Goal: Task Accomplishment & Management: Complete application form

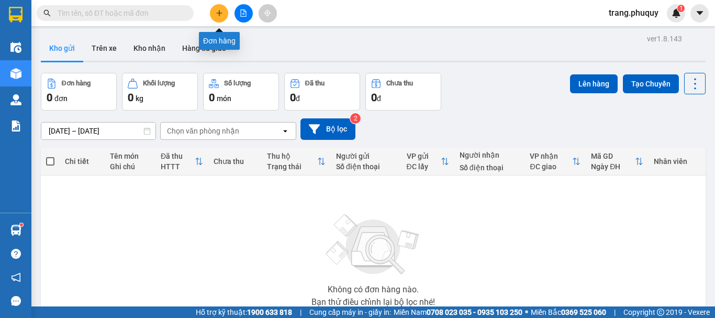
click at [214, 12] on button at bounding box center [219, 13] width 18 height 18
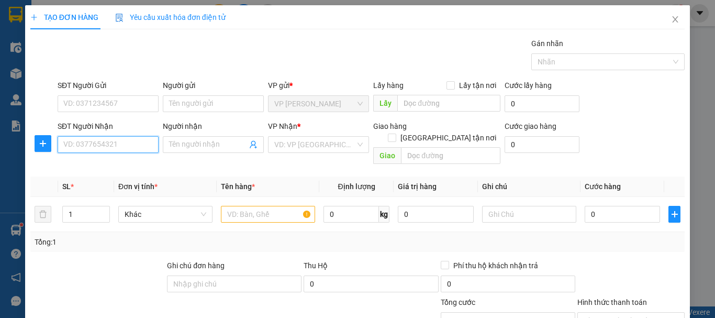
click at [110, 150] on input "SĐT Người Nhận" at bounding box center [108, 144] width 101 height 17
type input "0941648989"
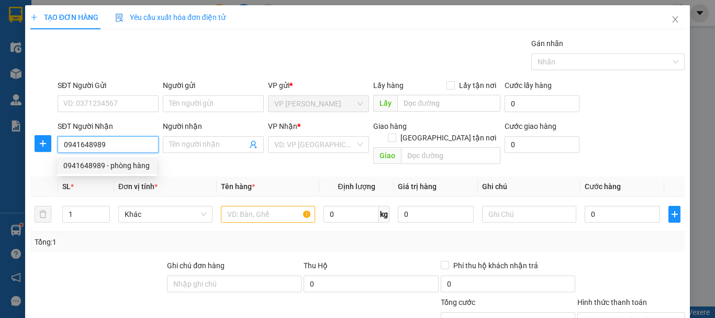
click at [127, 168] on div "0941648989 - phòng hàng" at bounding box center [106, 166] width 87 height 12
type input "phòng hàng"
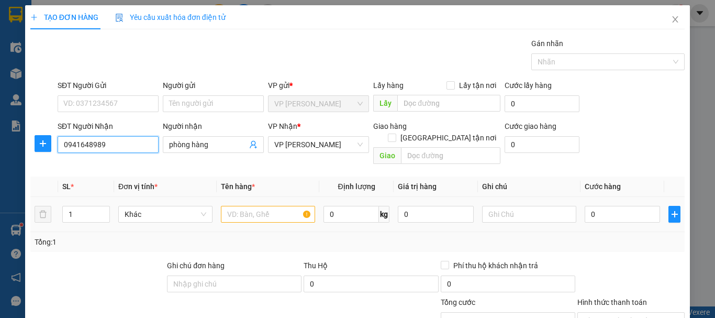
type input "0941648989"
click at [279, 206] on input "text" at bounding box center [268, 214] width 94 height 17
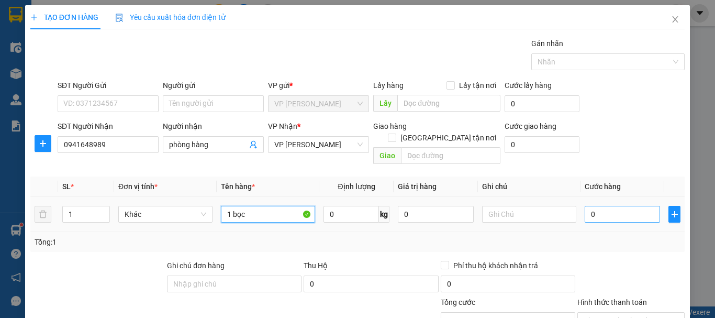
type input "1 bọc"
click at [602, 206] on input "0" at bounding box center [621, 214] width 75 height 17
type input "6"
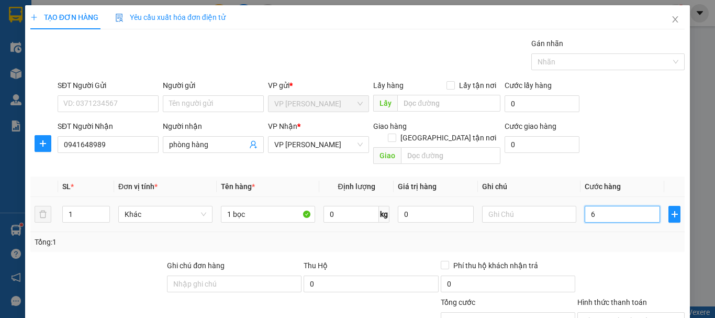
type input "60"
type input "60.000"
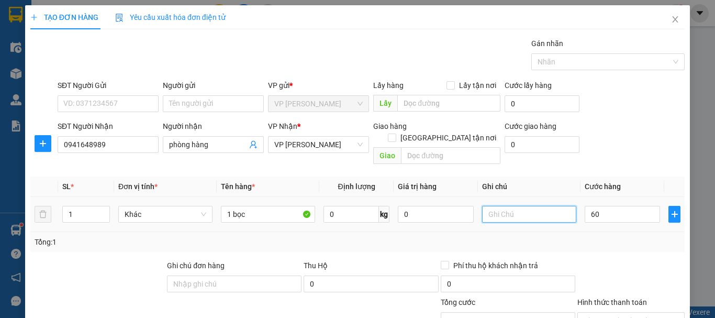
type input "60.000"
click at [482, 209] on input "text" at bounding box center [529, 214] width 94 height 17
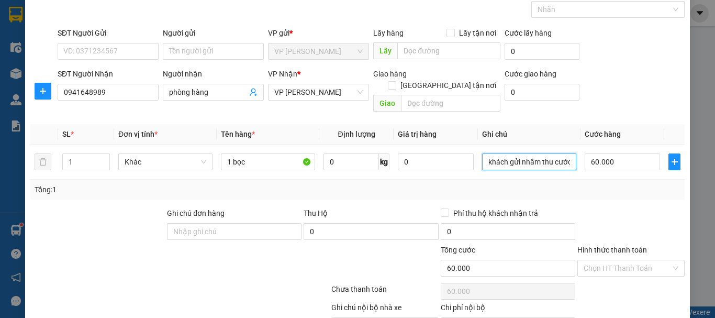
scroll to position [102, 0]
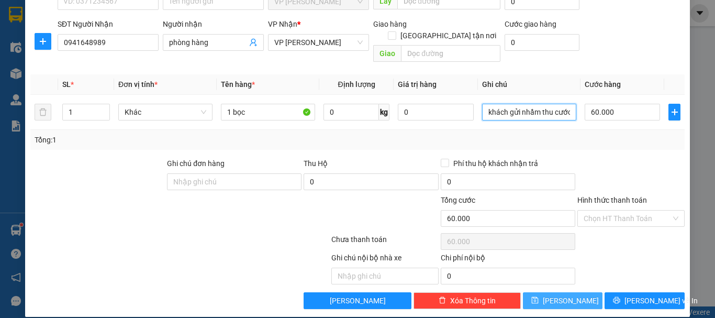
type input "khách gửi nhầm thu cước 2 chiều"
click at [583, 292] on button "[PERSON_NAME]" at bounding box center [563, 300] width 80 height 17
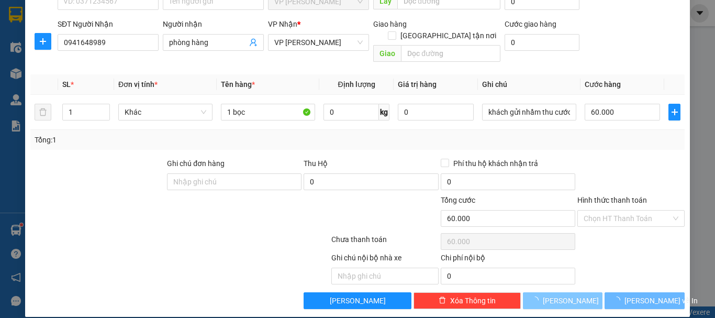
type input "0"
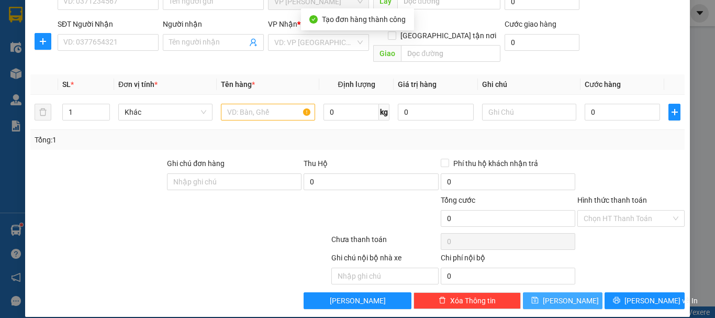
scroll to position [0, 0]
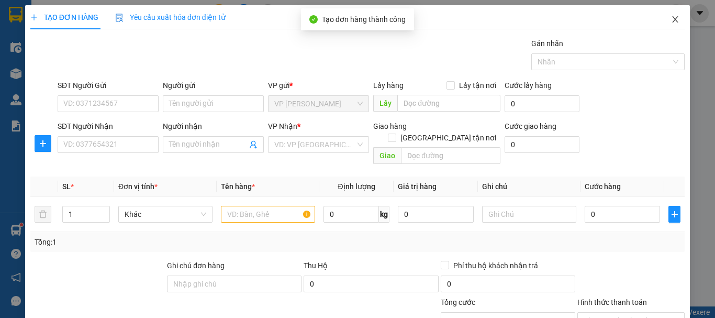
click at [671, 20] on icon "close" at bounding box center [675, 19] width 8 height 8
